Goal: Complete application form

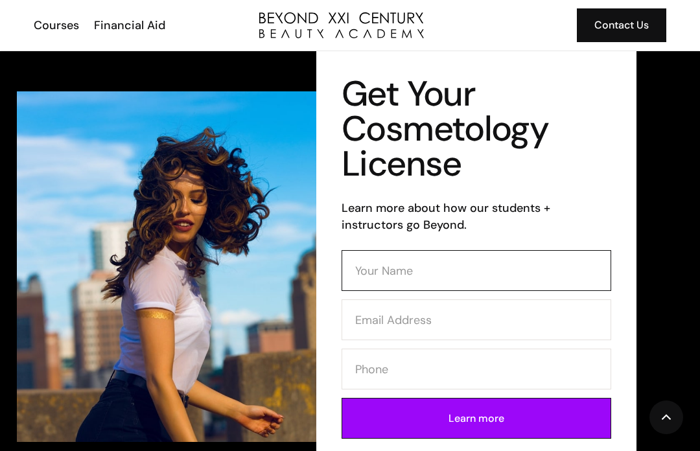
click at [491, 251] on input "Contact Form (Cosmo)" at bounding box center [477, 270] width 270 height 41
click at [266, 137] on img at bounding box center [183, 266] width 333 height 351
type input "Harmonee Irene gray 🎀🎀🐻"
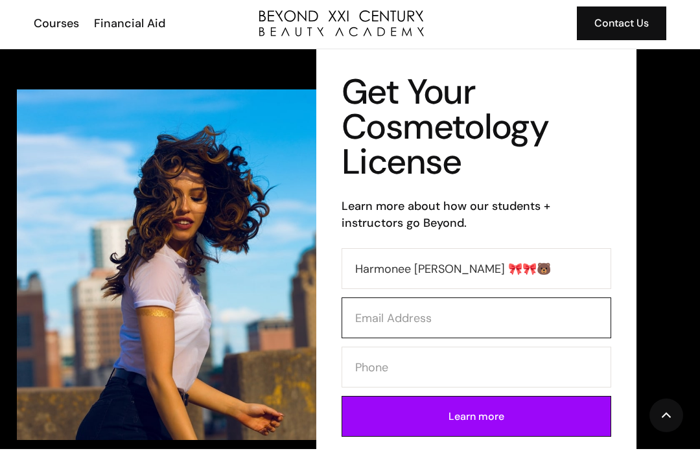
scroll to position [178, 0]
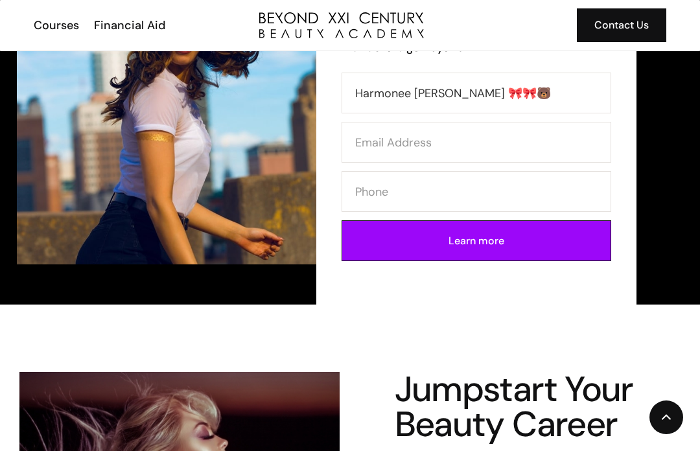
click at [564, 234] on input "Learn more" at bounding box center [477, 240] width 270 height 41
click at [645, 94] on div "Get Your Cosmetology License Learn more about how our students + instructors go…" at bounding box center [516, 89] width 333 height 431
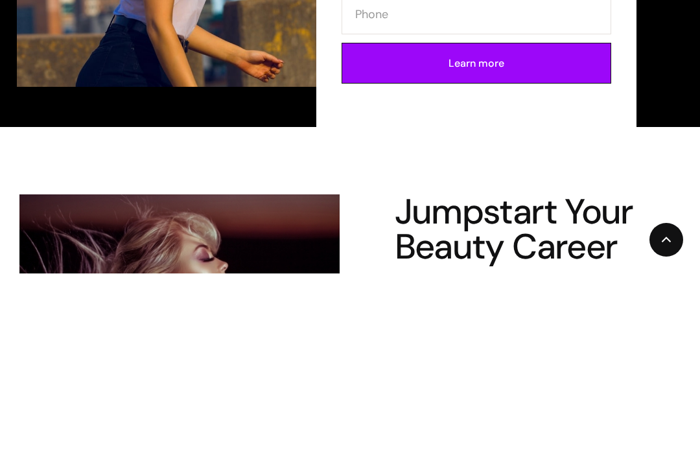
scroll to position [178, 0]
